Goal: Complete application form

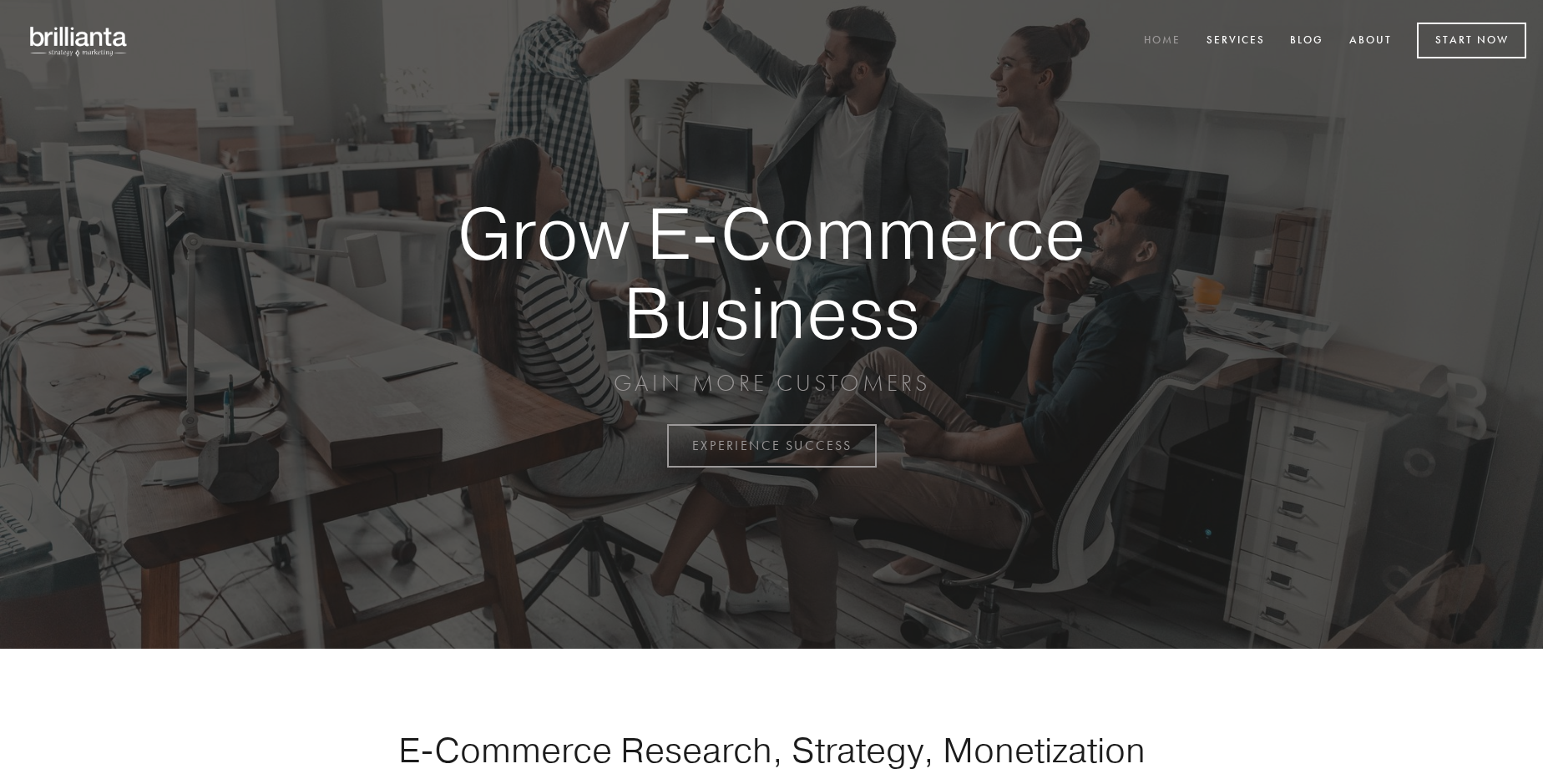
scroll to position [4377, 0]
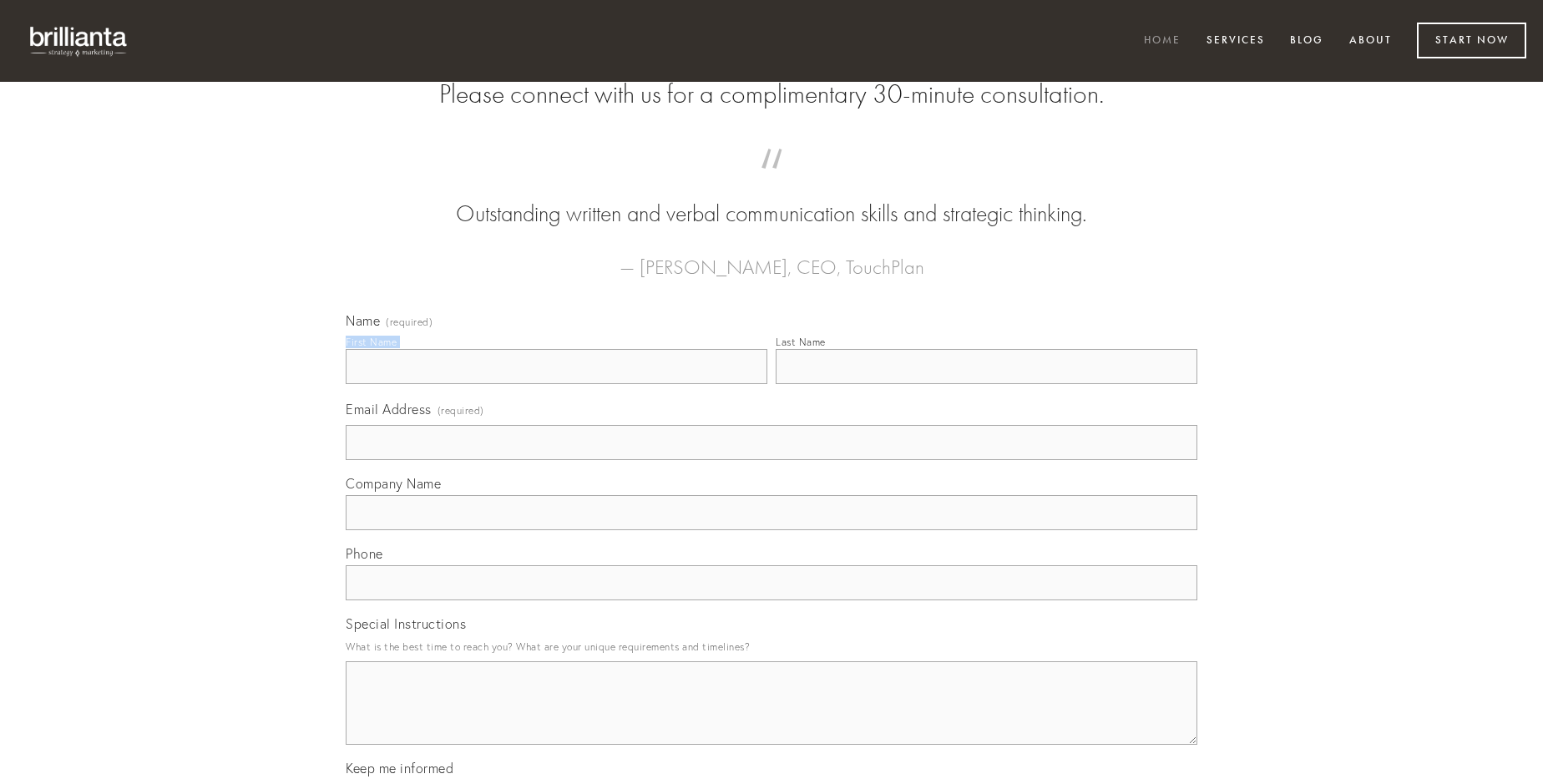
type input "[PERSON_NAME] Kuhic-[PERSON_NAME]"
click at [986, 384] on input "Last Name" at bounding box center [987, 366] width 422 height 35
type input "[PERSON_NAME] Kuhic-[PERSON_NAME]"
click at [772, 460] on input "Email Address (required)" at bounding box center [772, 442] width 852 height 35
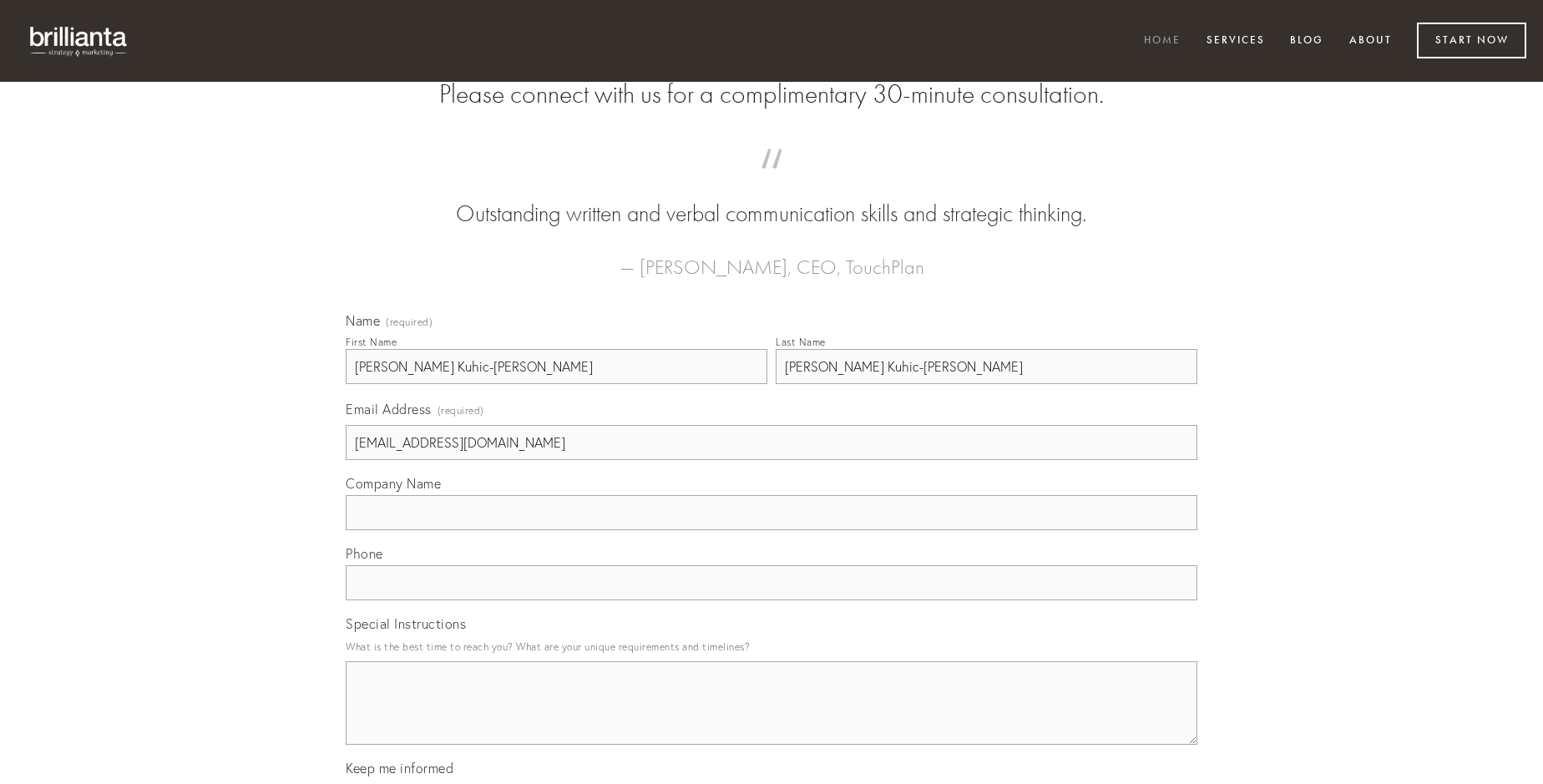
type input "[EMAIL_ADDRESS][DOMAIN_NAME]"
click at [772, 530] on input "Company Name" at bounding box center [772, 512] width 852 height 35
type input "asporto"
click at [772, 600] on input "text" at bounding box center [772, 582] width 852 height 35
click at [772, 718] on textarea "Special Instructions" at bounding box center [772, 702] width 852 height 83
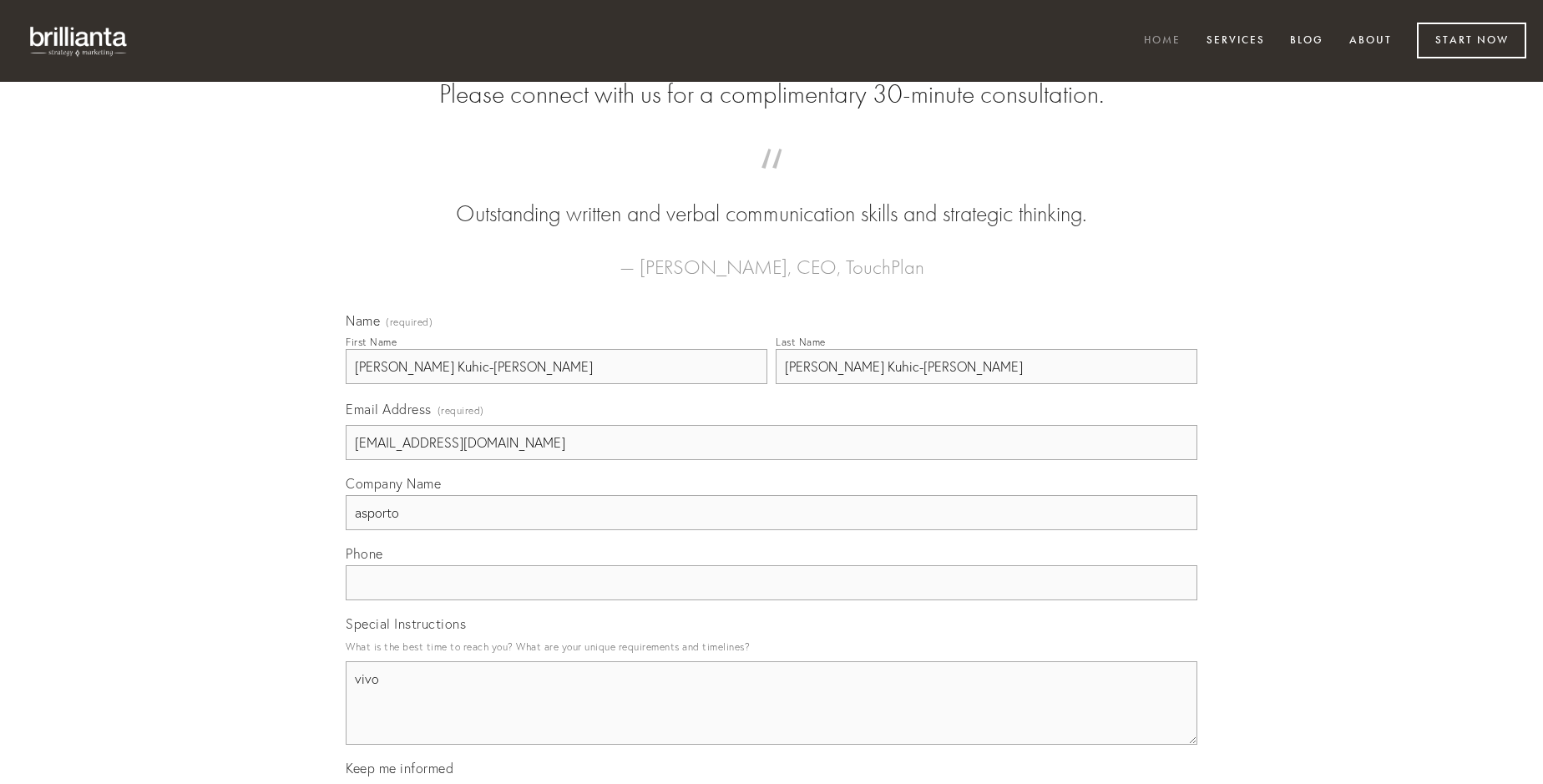
type textarea "vivo"
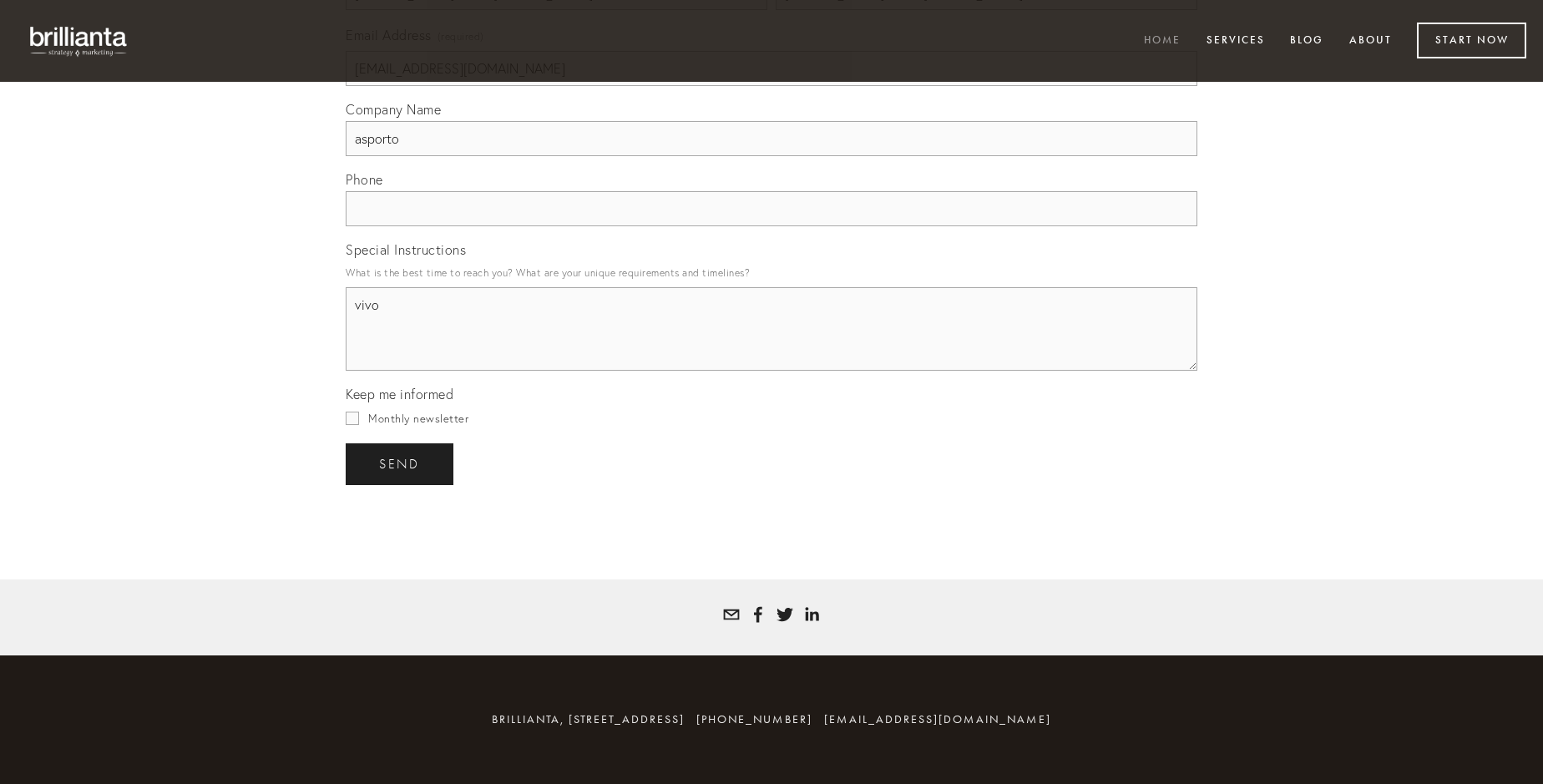
click at [401, 463] on span "send" at bounding box center [400, 464] width 41 height 15
